Goal: Task Accomplishment & Management: Use online tool/utility

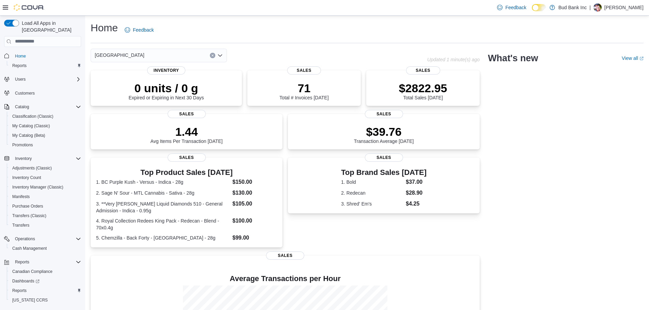
scroll to position [89, 0]
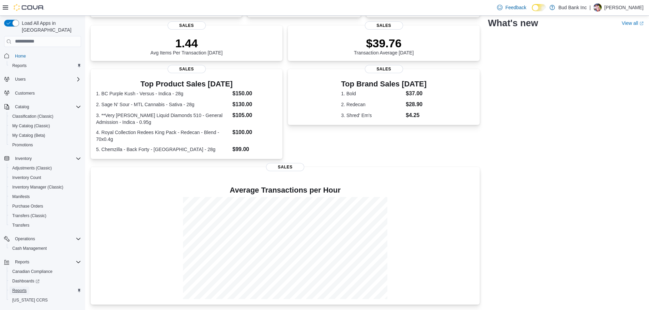
click at [15, 288] on span "Reports" at bounding box center [19, 290] width 14 height 5
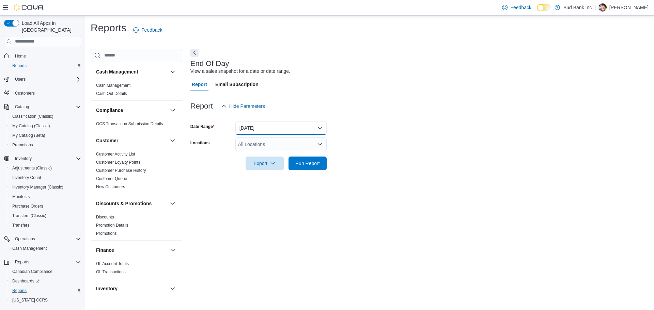
click at [255, 131] on button "[DATE]" at bounding box center [280, 128] width 91 height 14
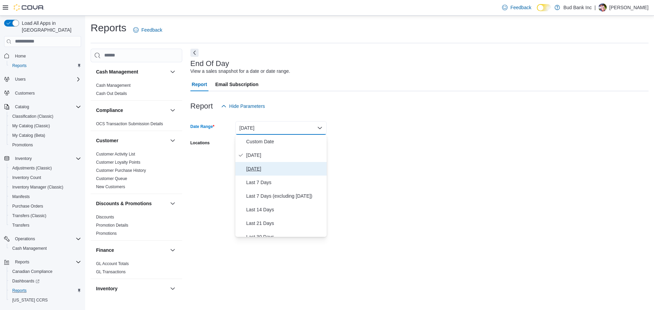
click at [259, 172] on span "[DATE]" at bounding box center [285, 169] width 78 height 8
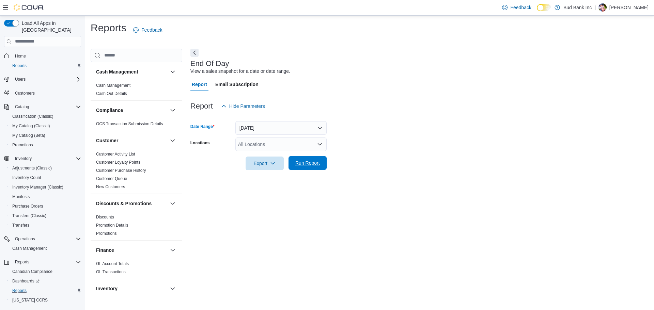
click at [297, 167] on span "Run Report" at bounding box center [307, 163] width 30 height 14
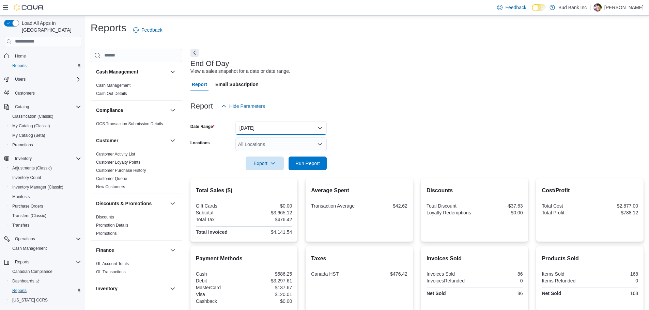
click at [275, 131] on button "[DATE]" at bounding box center [280, 128] width 91 height 14
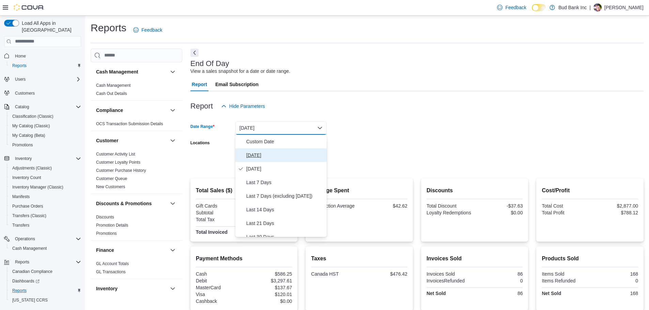
click at [269, 155] on span "[DATE]" at bounding box center [285, 155] width 78 height 8
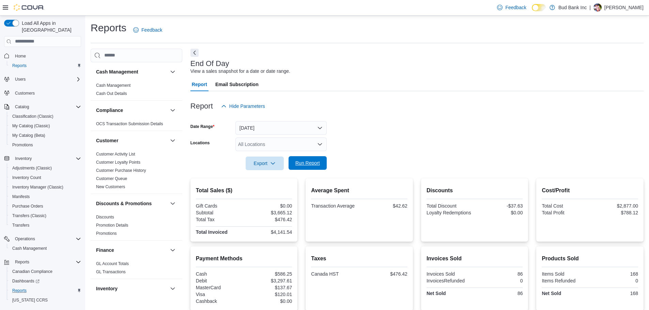
click at [299, 168] on span "Run Report" at bounding box center [307, 163] width 30 height 14
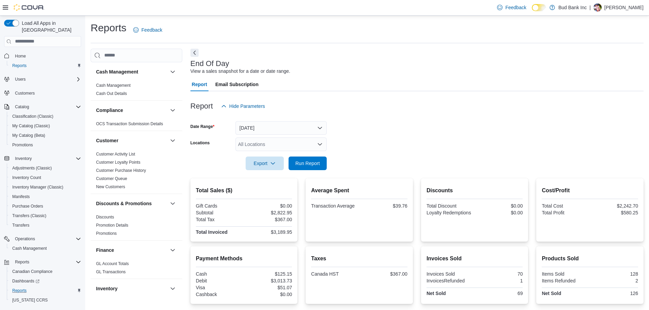
click at [374, 159] on form "Date Range [DATE] Locations All Locations Export Run Report" at bounding box center [416, 141] width 453 height 57
